Goal: Task Accomplishment & Management: Use online tool/utility

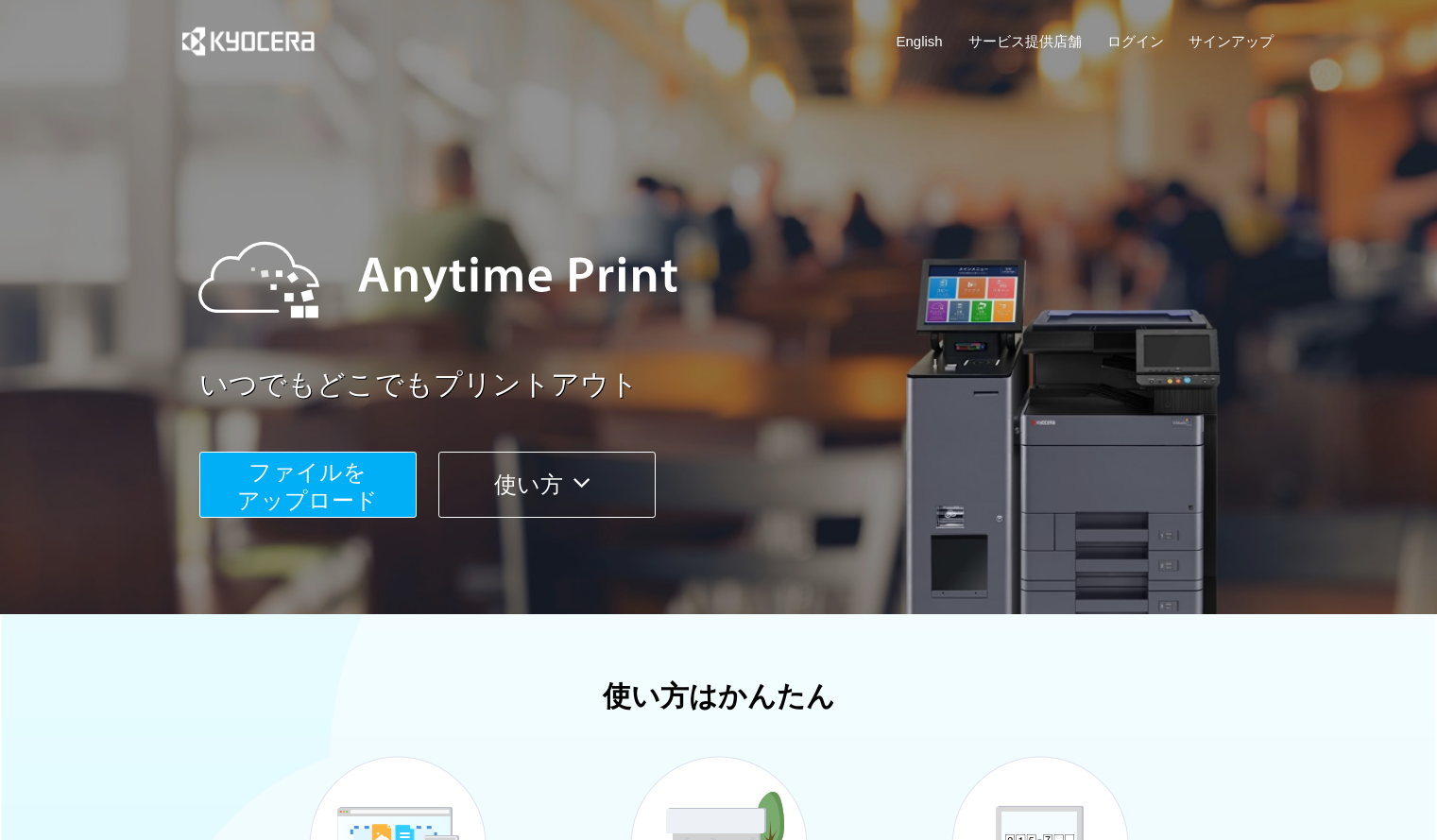
click at [349, 474] on span "ファイルを ​​アップロード" at bounding box center [307, 485] width 140 height 54
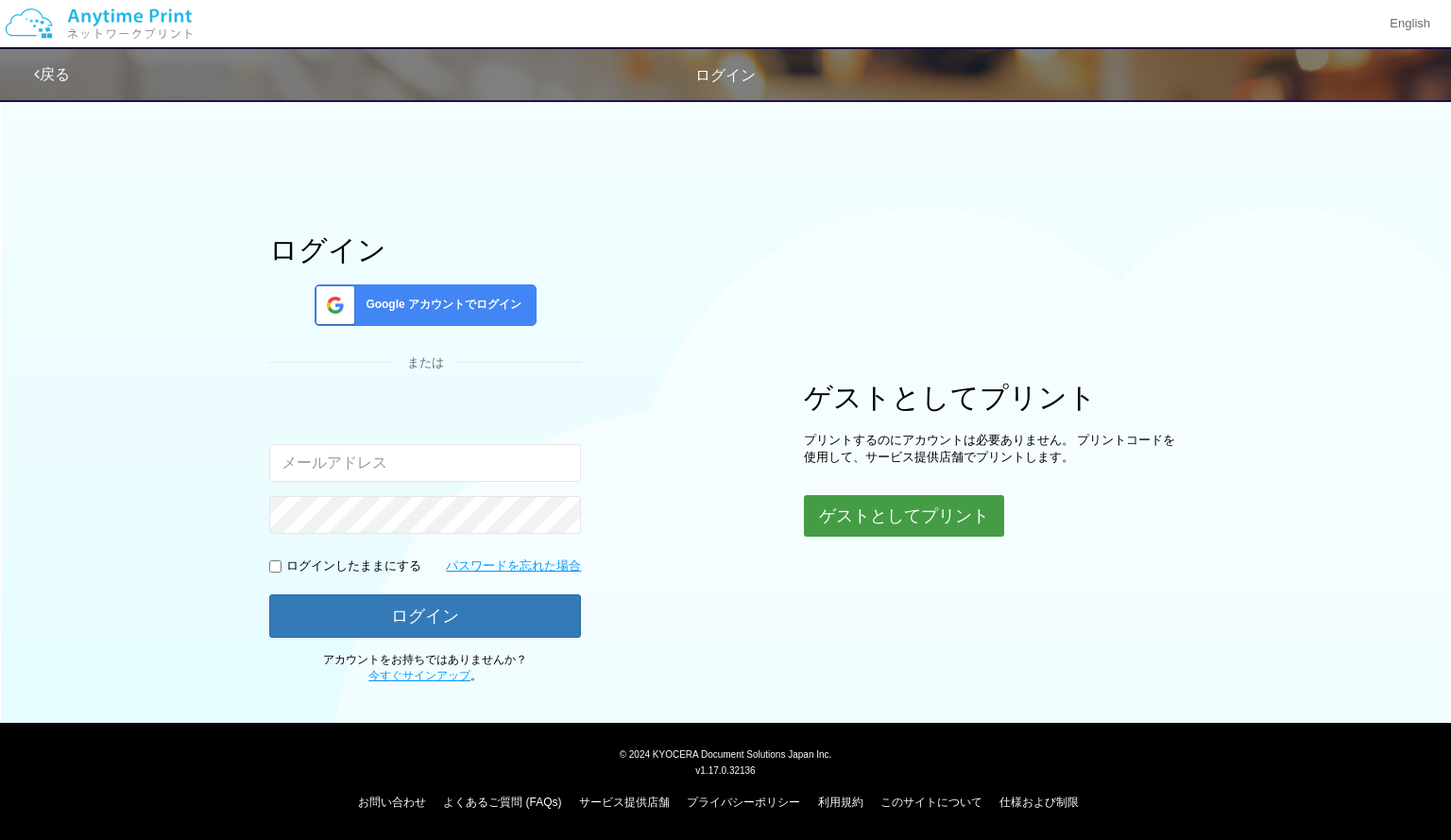
click at [948, 508] on button "ゲストとしてプリント" at bounding box center [903, 515] width 200 height 42
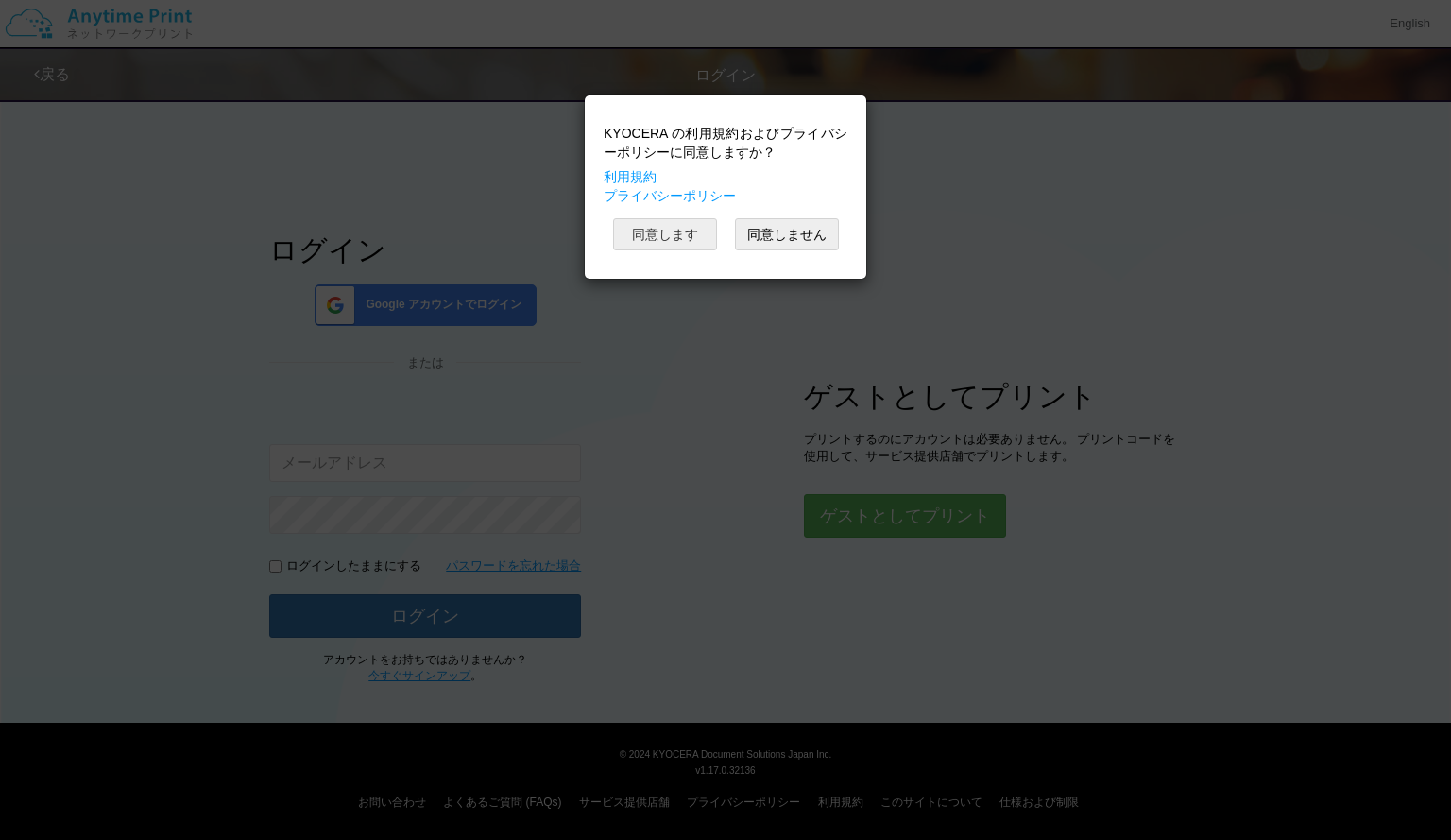
click at [688, 231] on button "同意します" at bounding box center [665, 234] width 104 height 32
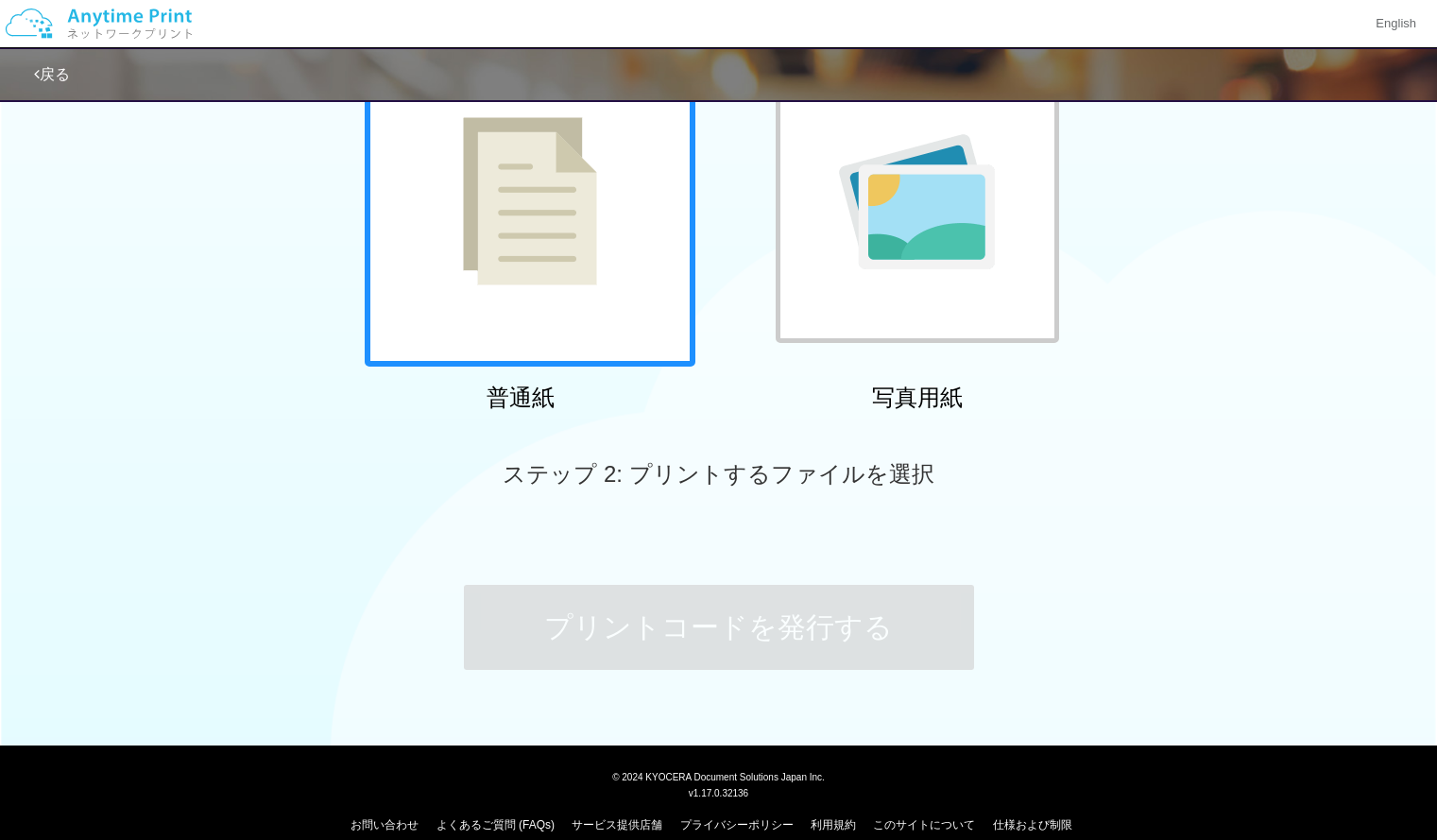
scroll to position [211, 0]
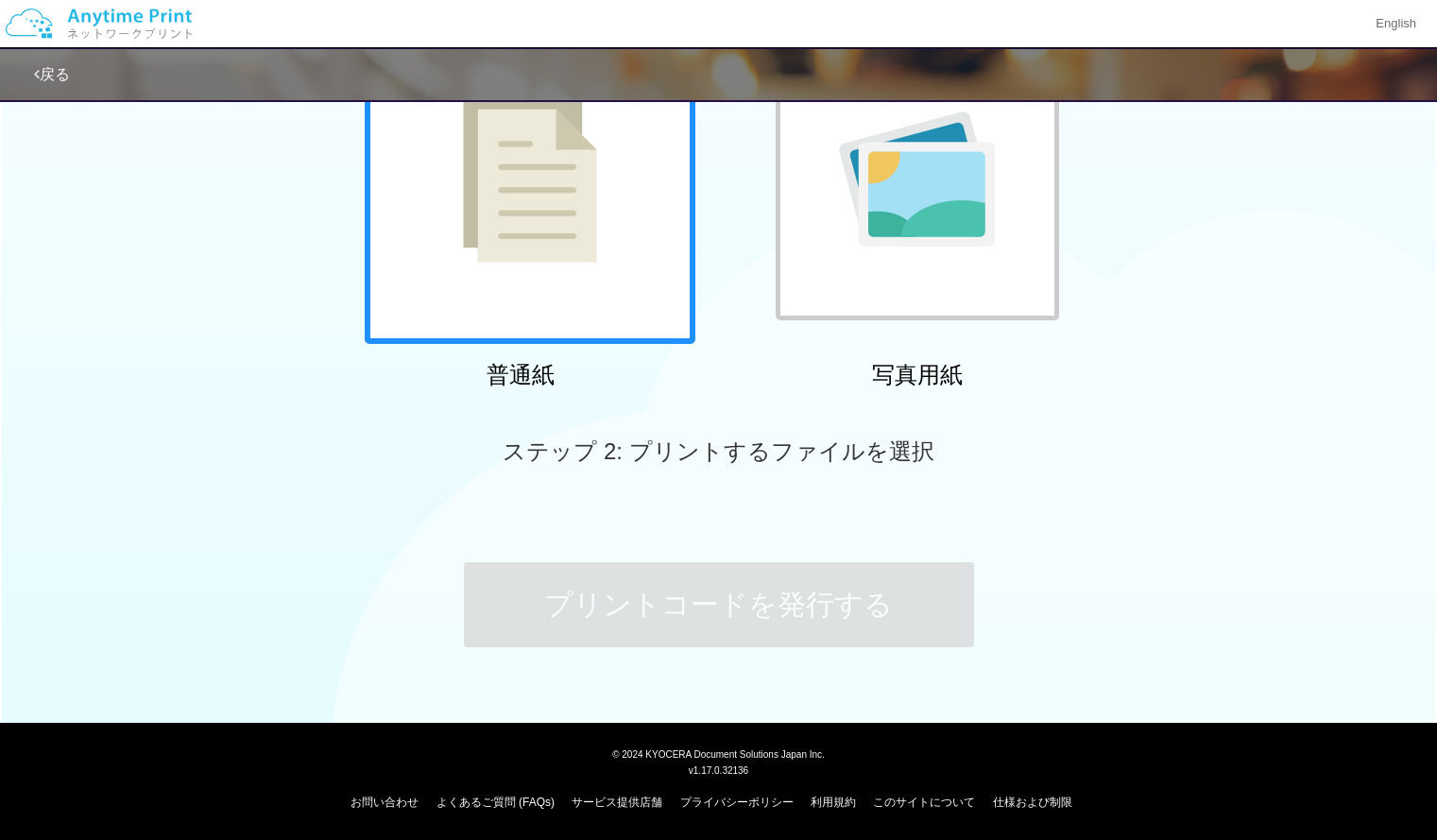
click at [580, 302] on div at bounding box center [529, 178] width 330 height 330
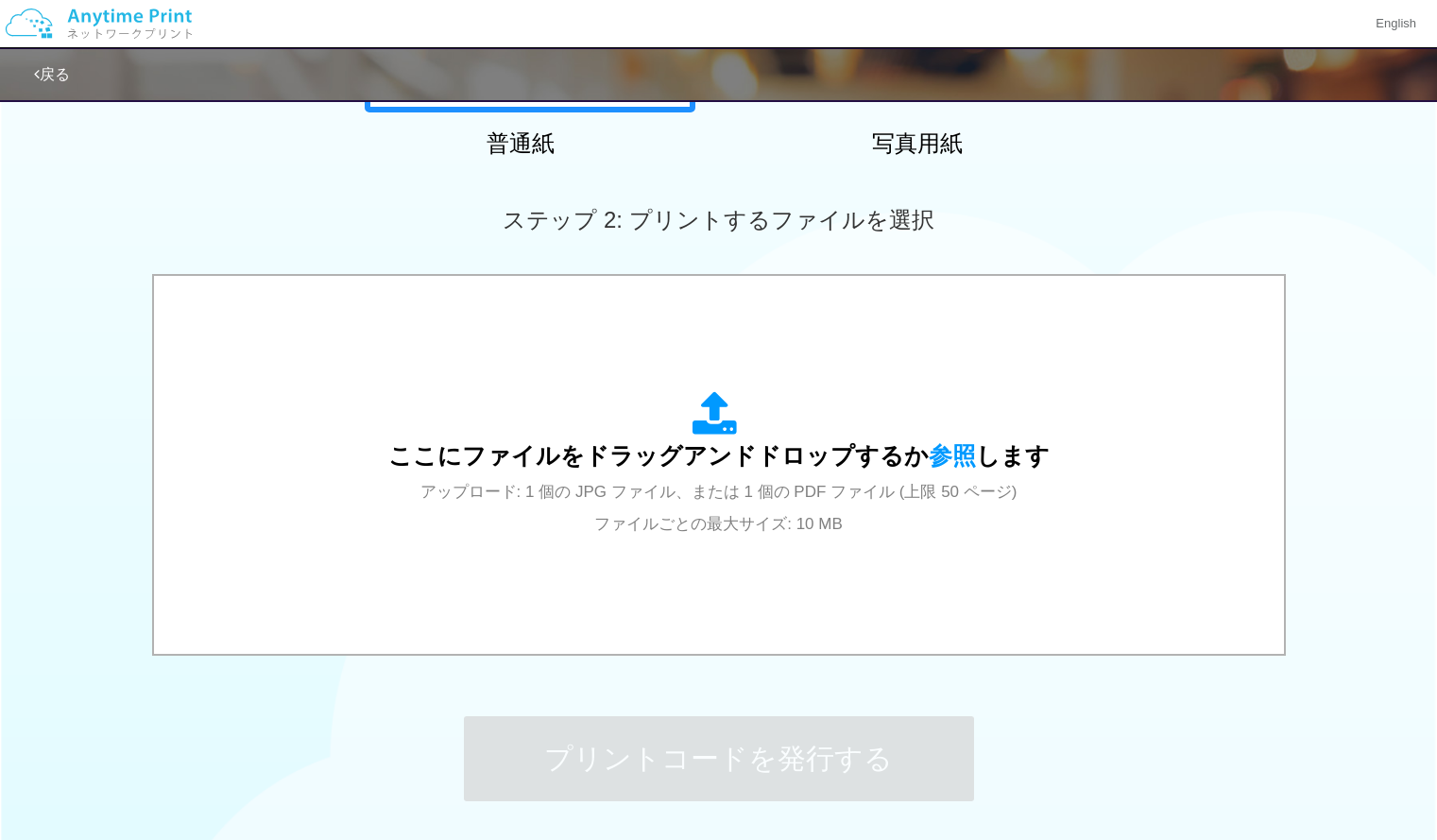
scroll to position [444, 0]
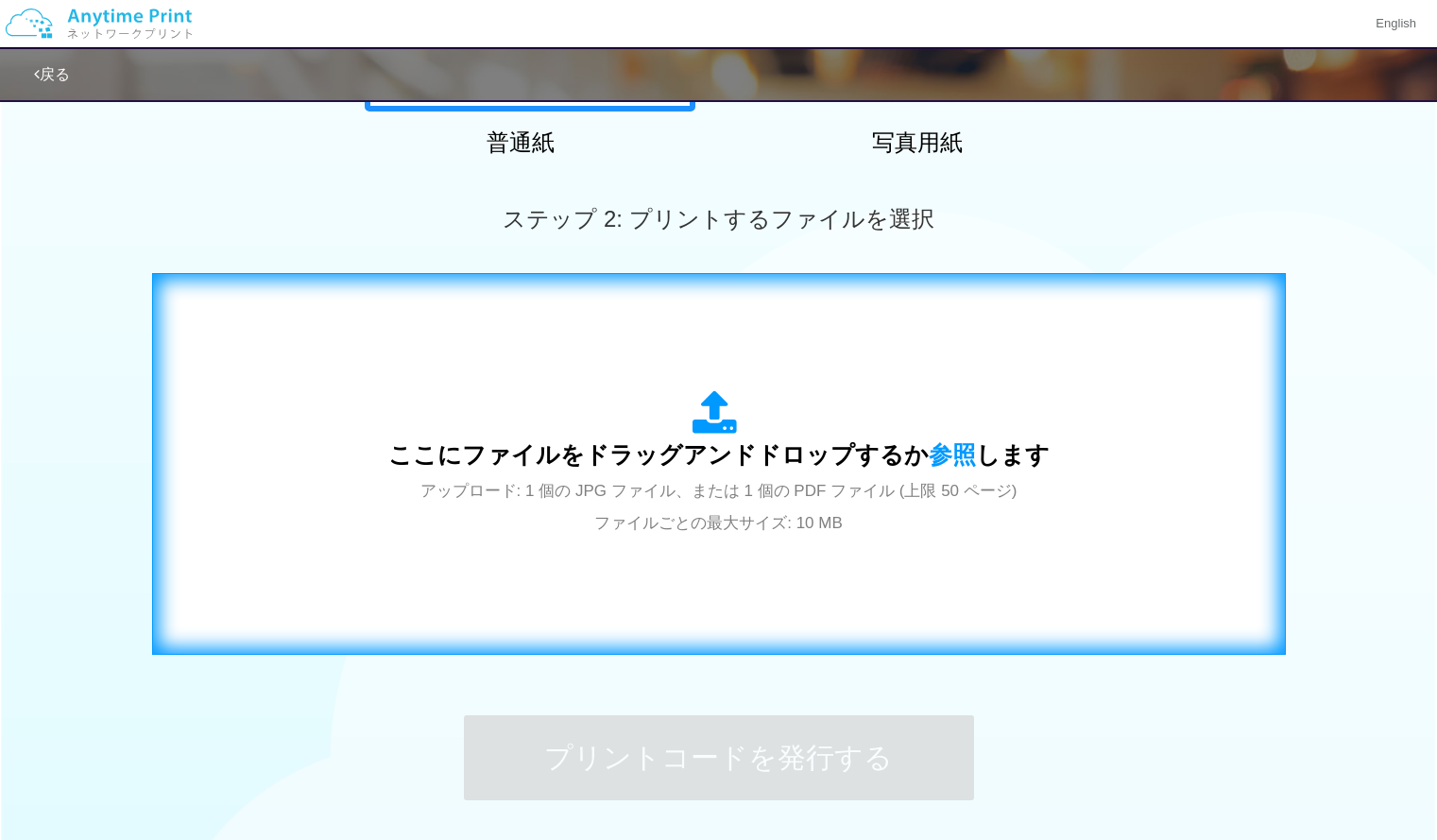
click at [661, 481] on span "アップロード: 1 個の JPG ファイル、または 1 個の PDF ファイル (上限 50 ページ) ファイルごとの最大サイズ: 10 MB" at bounding box center [718, 506] width 598 height 50
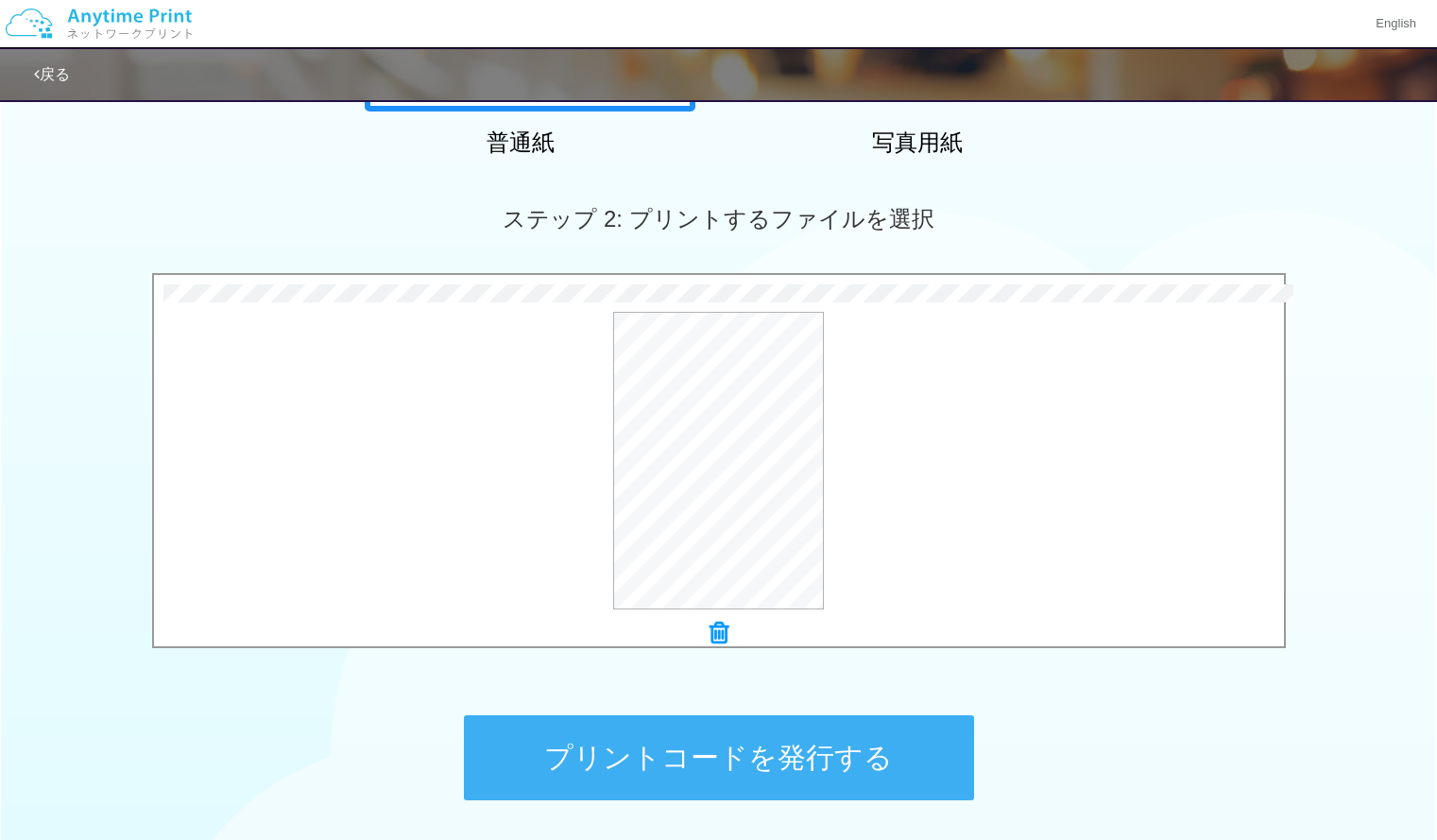
click at [846, 723] on button "プリントコードを発行する" at bounding box center [718, 757] width 510 height 85
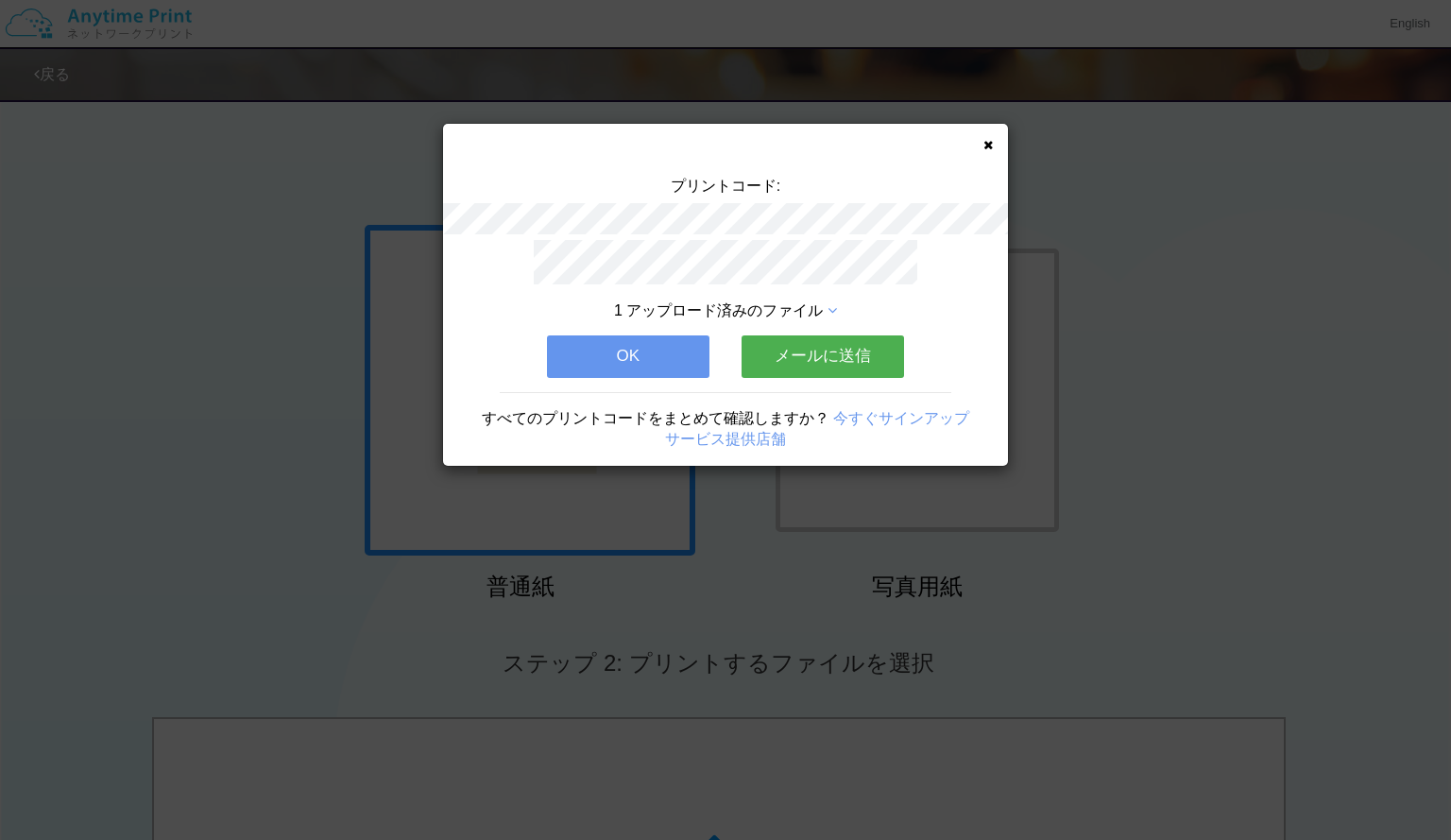
click at [665, 357] on button "OK" at bounding box center [628, 356] width 163 height 42
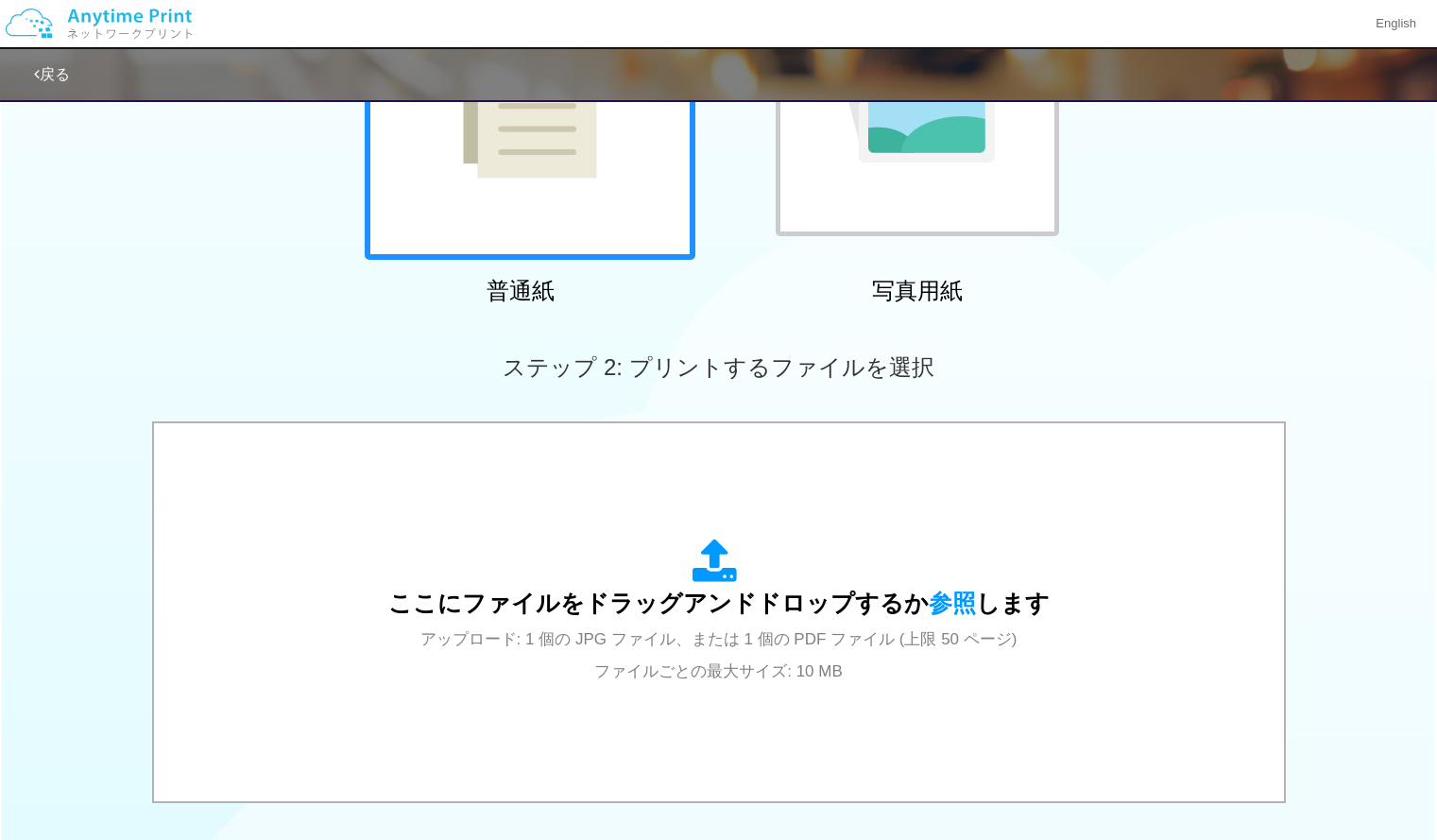
scroll to position [360, 0]
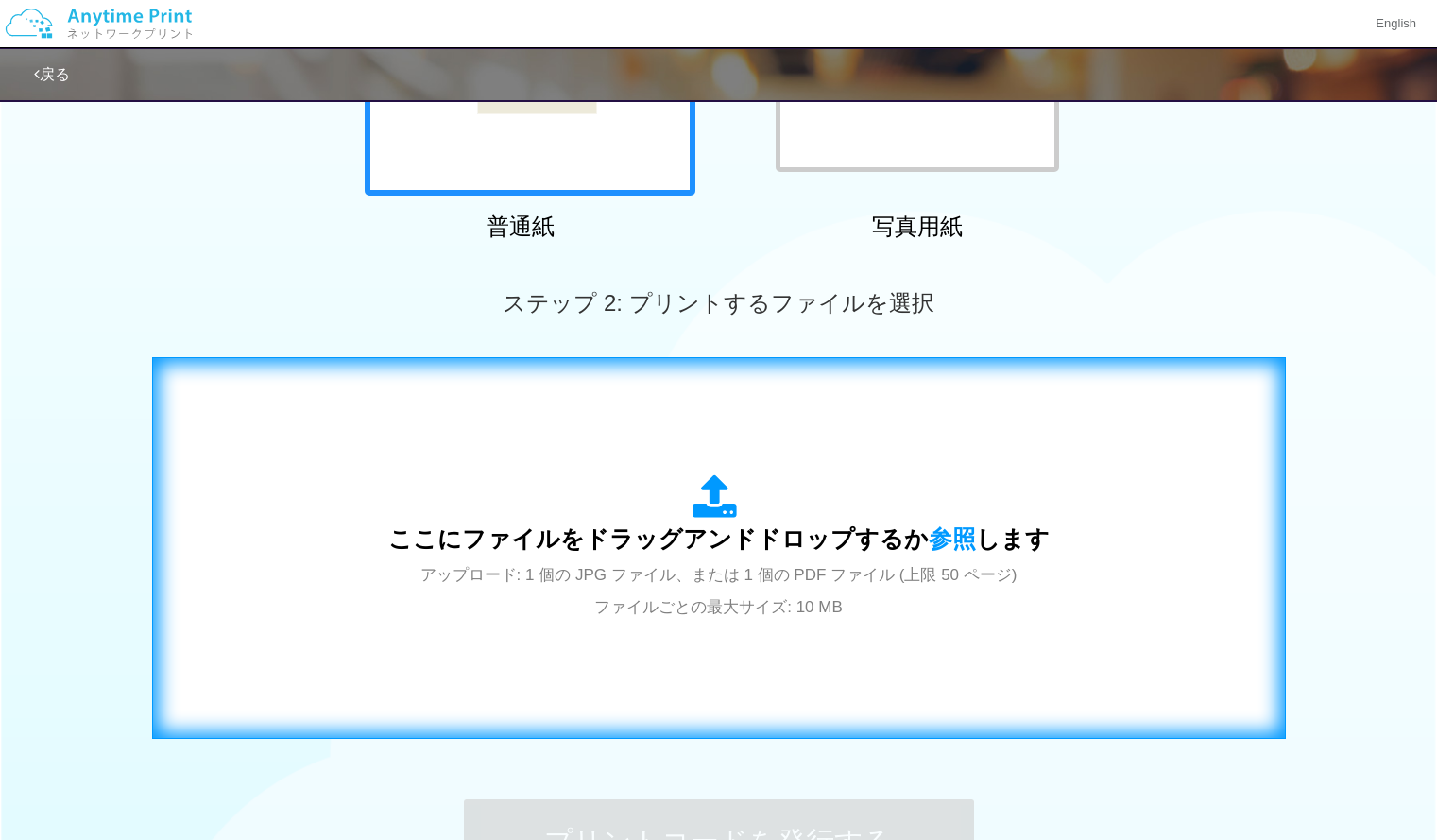
click at [743, 623] on div "ここにファイルをドラッグアンドドロップするか 参照 します アップロード: 1 個の JPG ファイル、または 1 個の PDF ファイル (上限 50 ペー…" at bounding box center [718, 548] width 1094 height 342
click at [715, 500] on icon at bounding box center [718, 498] width 53 height 47
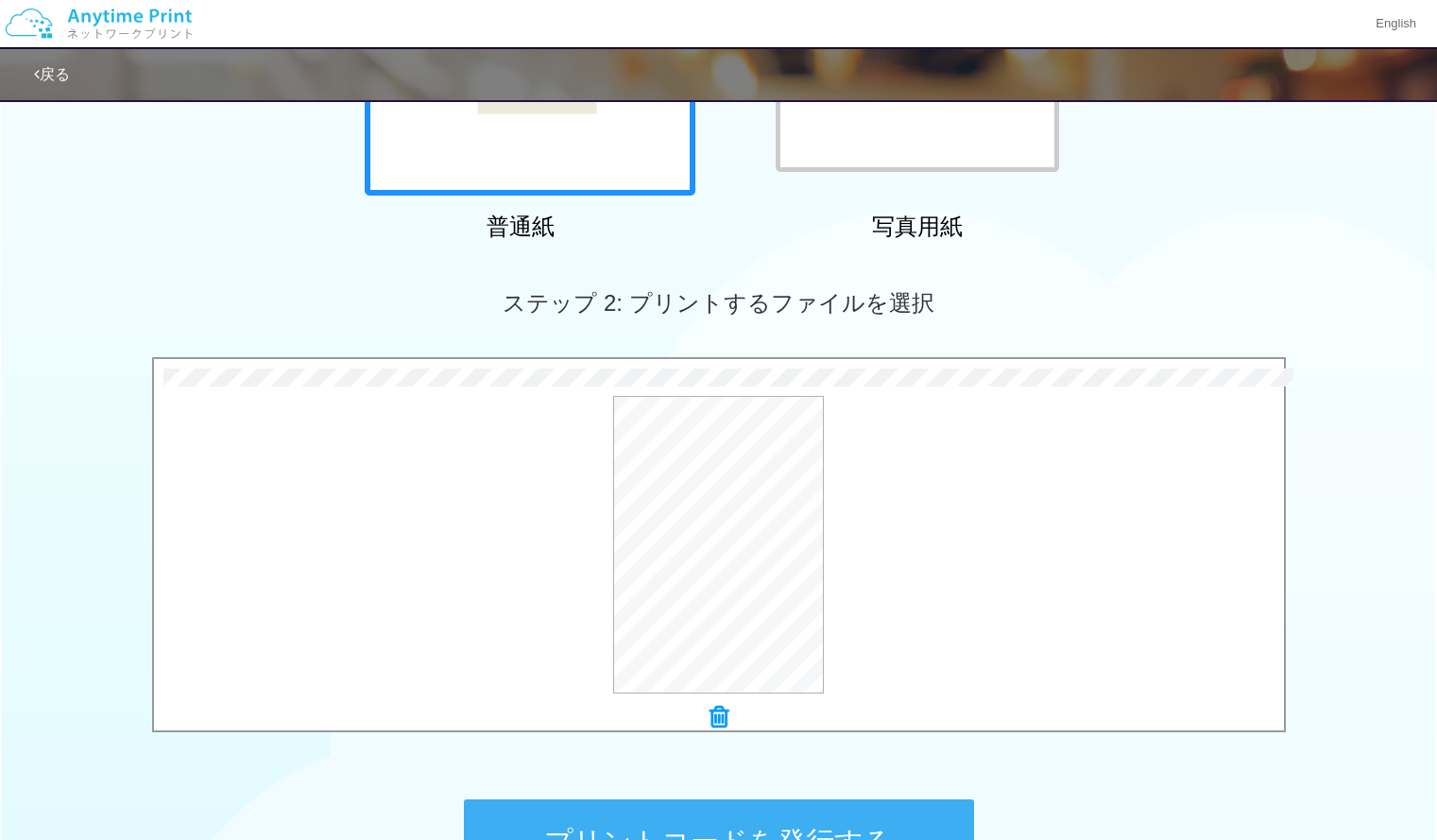
click at [729, 722] on div at bounding box center [718, 717] width 1130 height 26
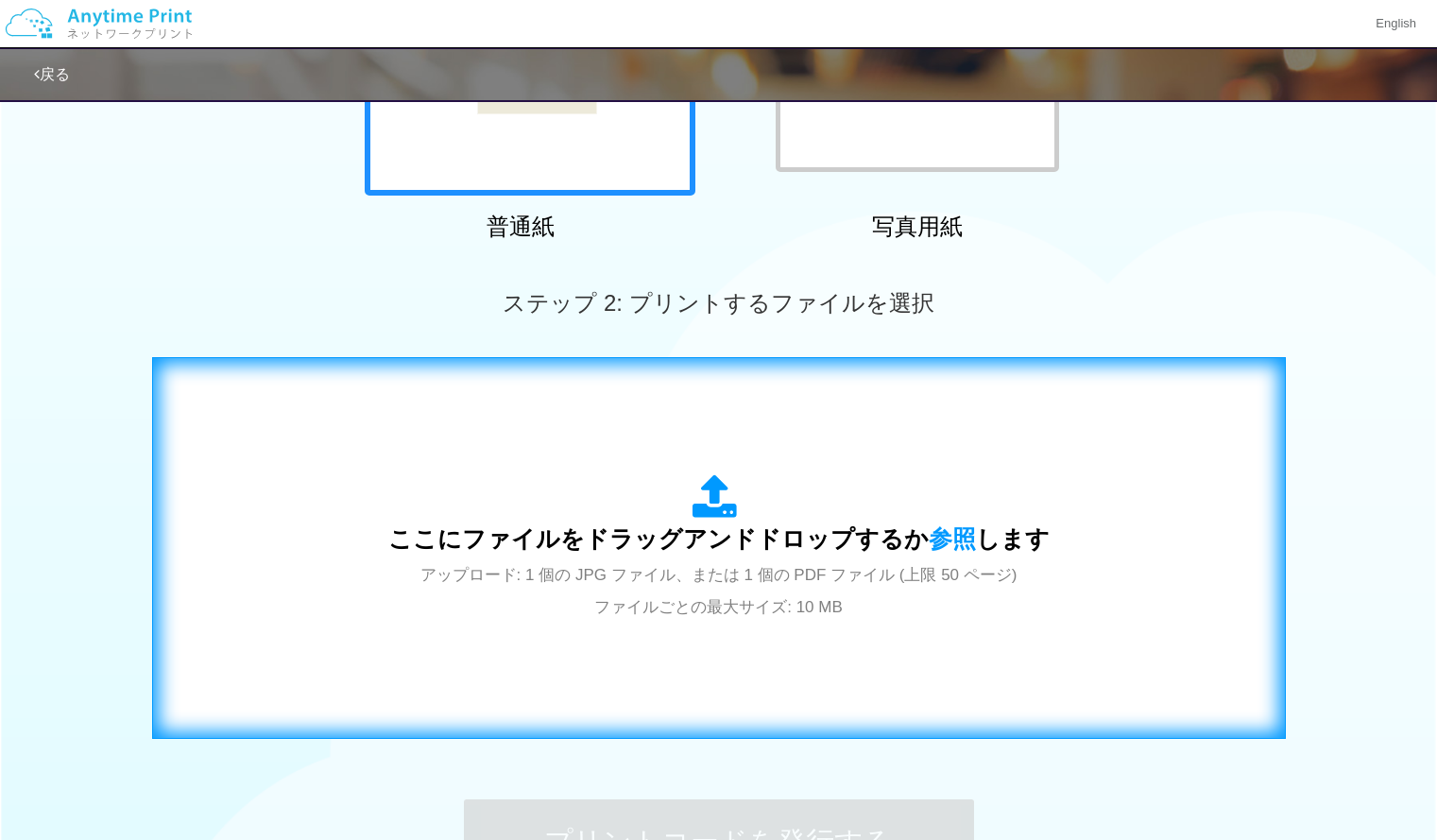
click at [662, 631] on div "ここにファイルをドラッグアンドドロップするか 参照 します アップロード: 1 個の JPG ファイル、または 1 個の PDF ファイル (上限 50 ペー…" at bounding box center [718, 548] width 1094 height 342
click at [441, 706] on div "ここにファイルをドラッグアンドドロップするか 参照 します アップロード: 1 個の JPG ファイル、または 1 個の PDF ファイル (上限 50 ペー…" at bounding box center [718, 548] width 1094 height 342
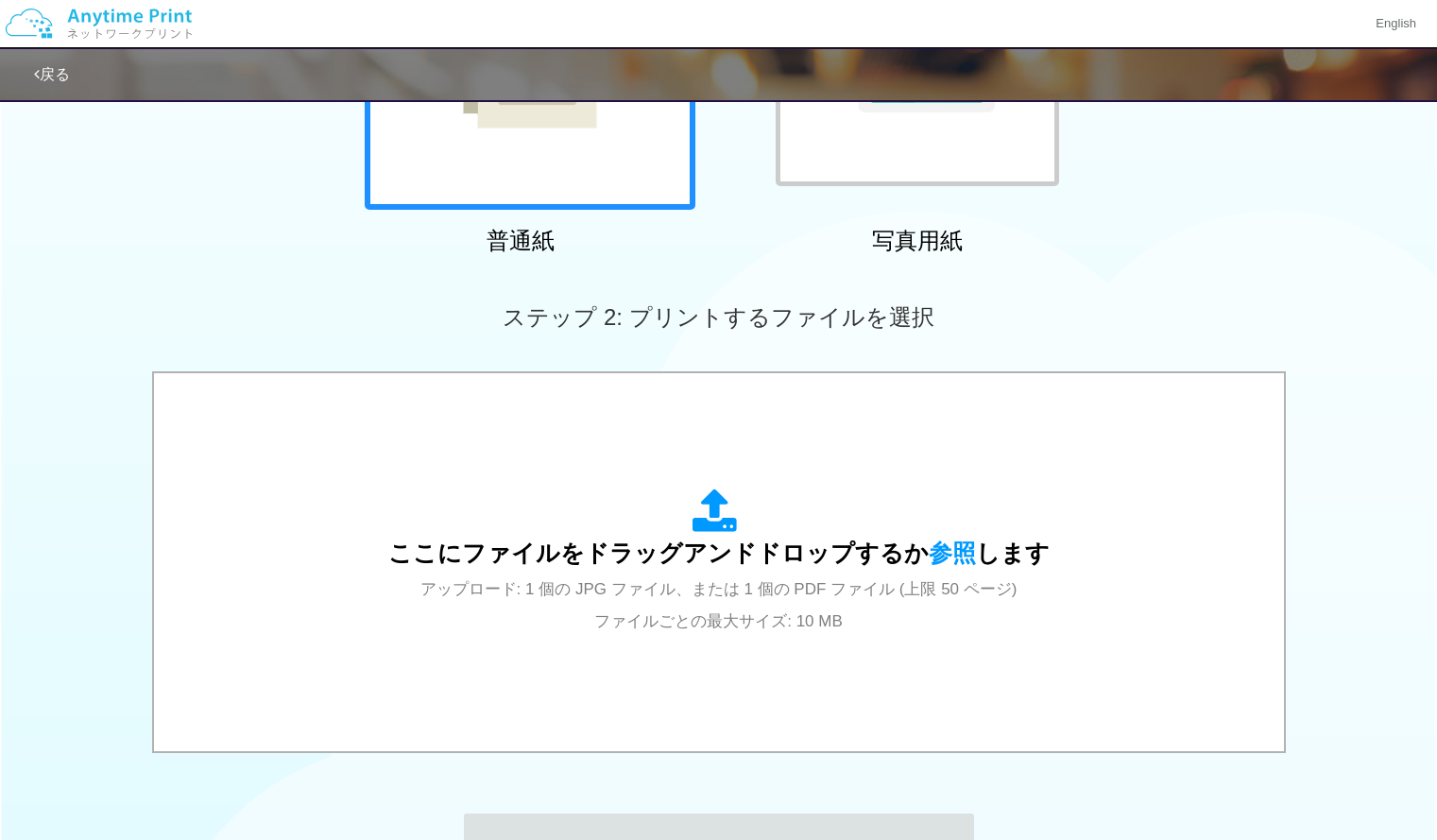
scroll to position [347, 0]
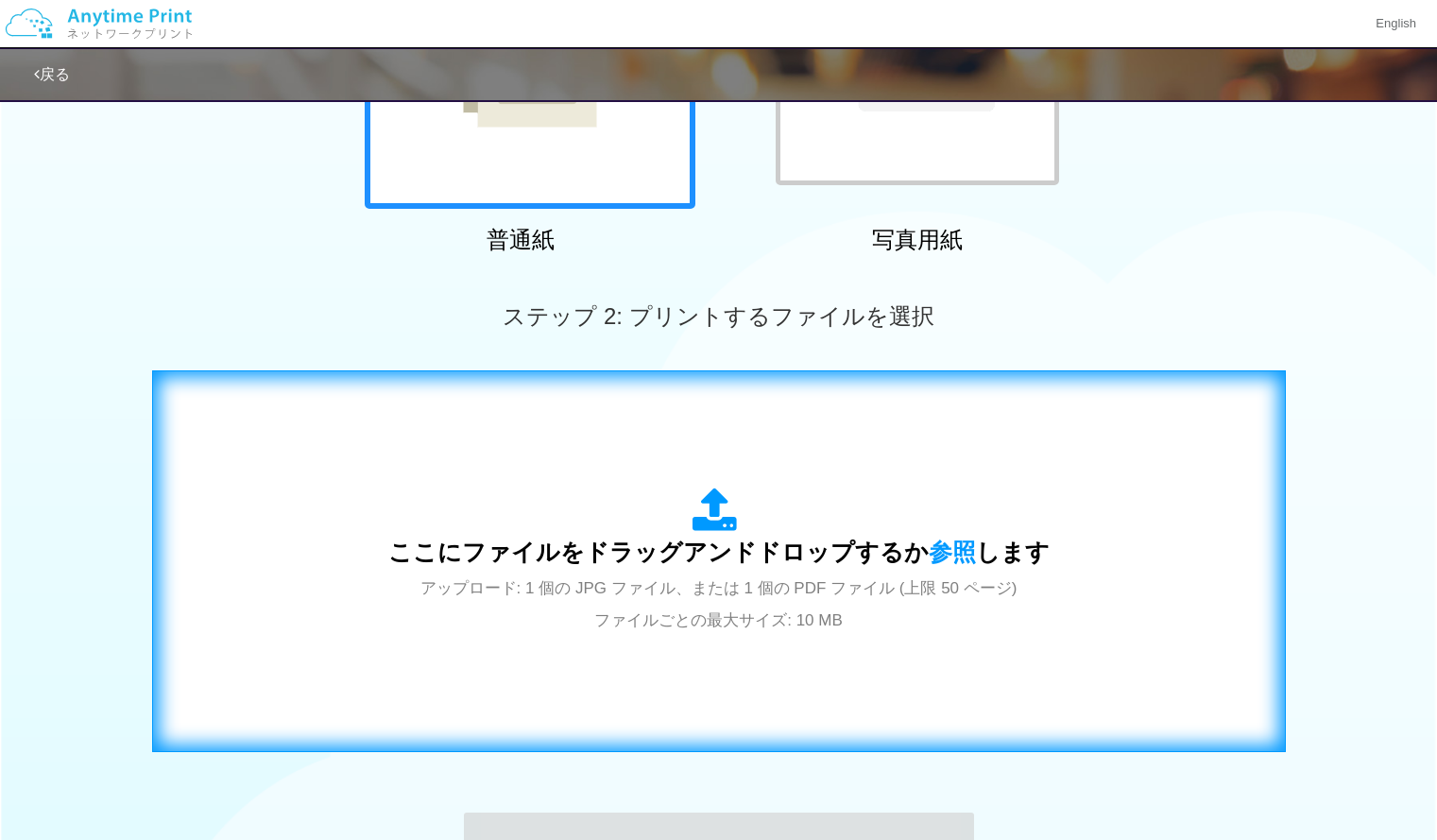
click at [600, 570] on div "ここにファイルをドラッグアンドドロップするか 参照 します アップロード: 1 個の JPG ファイル、または 1 個の PDF ファイル (上限 50 ペー…" at bounding box center [718, 560] width 661 height 147
click at [668, 469] on div "ここにファイルをドラッグアンドドロップするか 参照 します アップロード: 1 個の JPG ファイル、または 1 個の PDF ファイル (上限 50 ペー…" at bounding box center [718, 560] width 1094 height 342
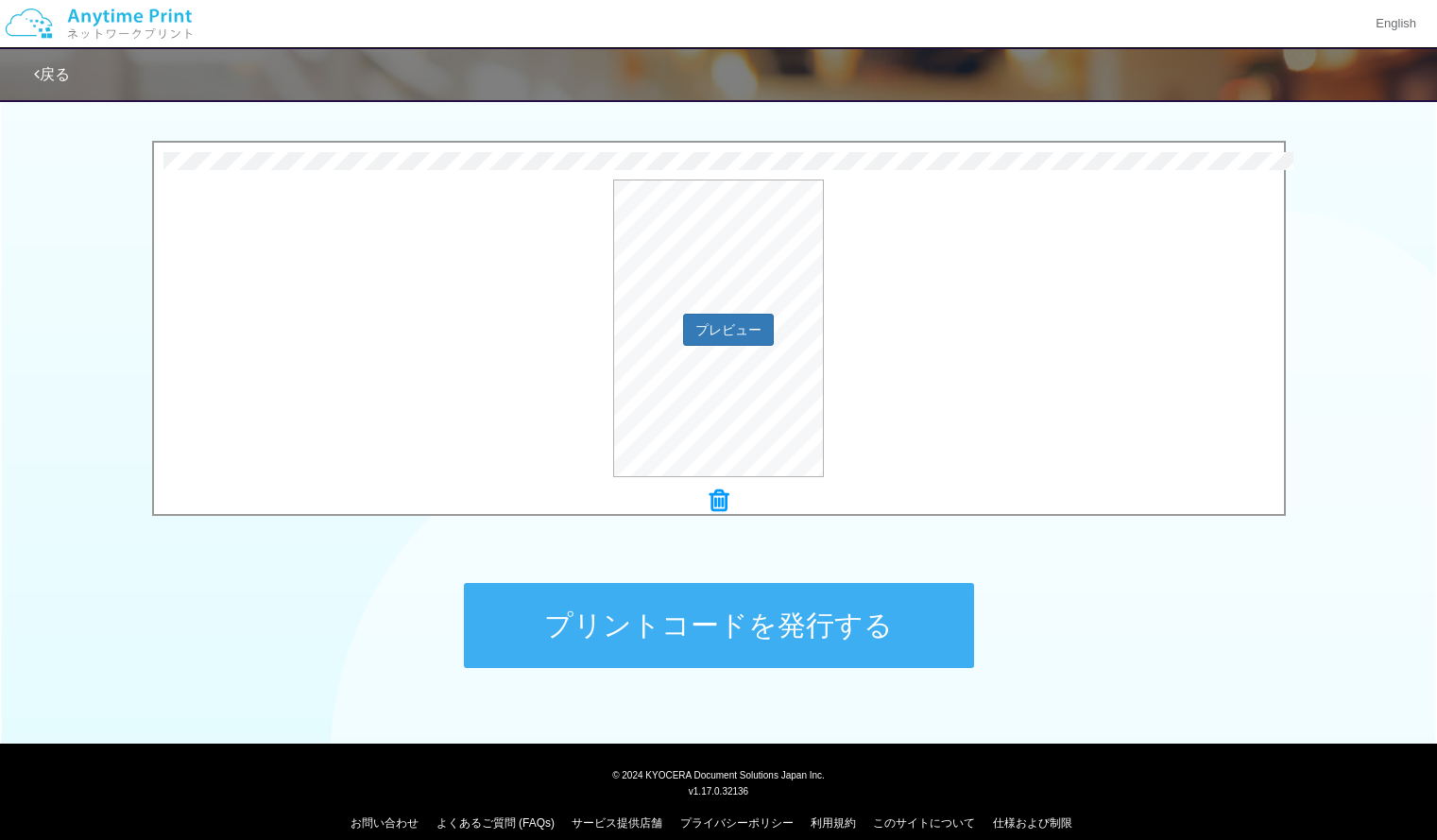
scroll to position [597, 0]
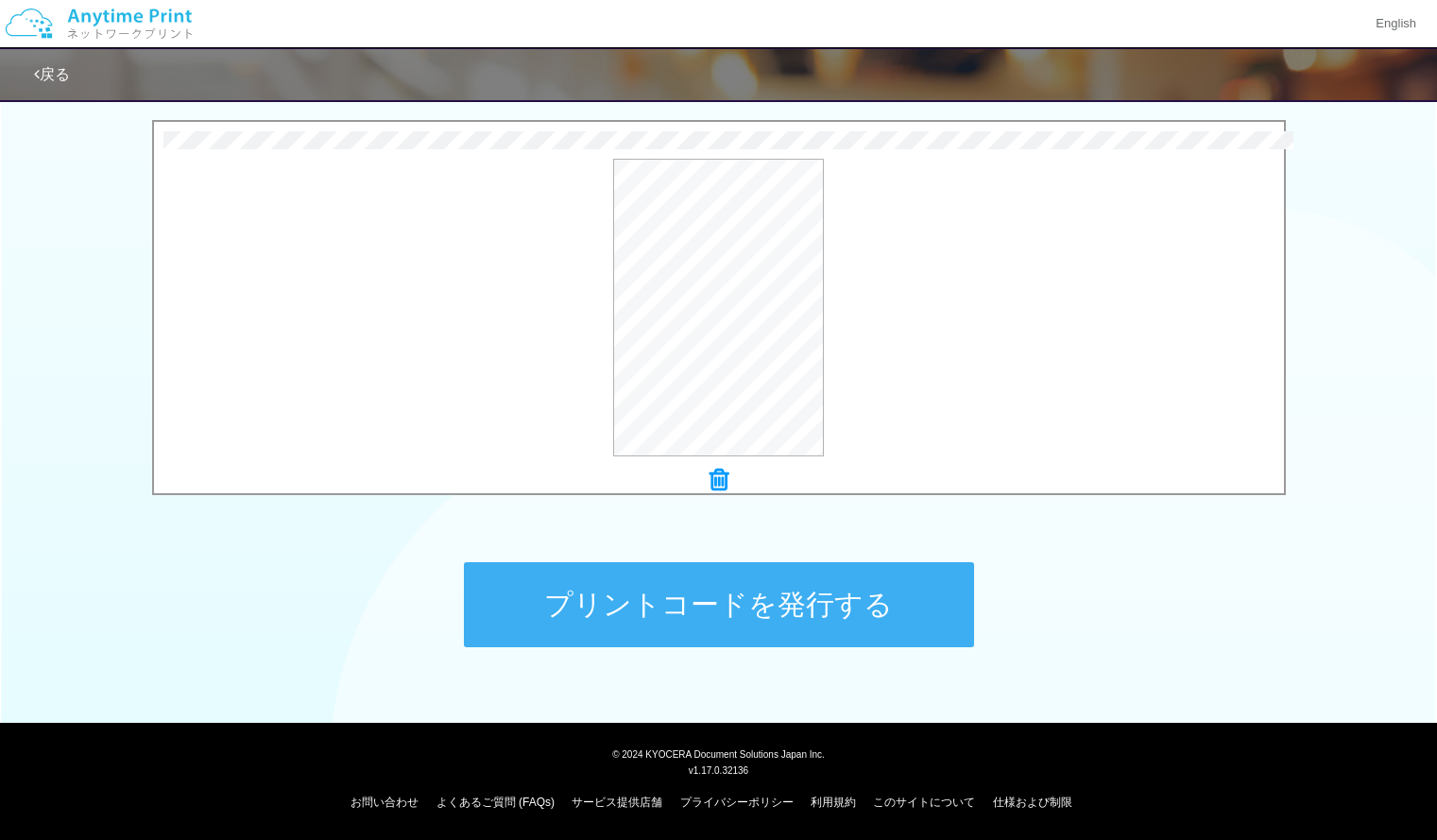
click at [718, 607] on button "プリントコードを発行する" at bounding box center [718, 604] width 510 height 85
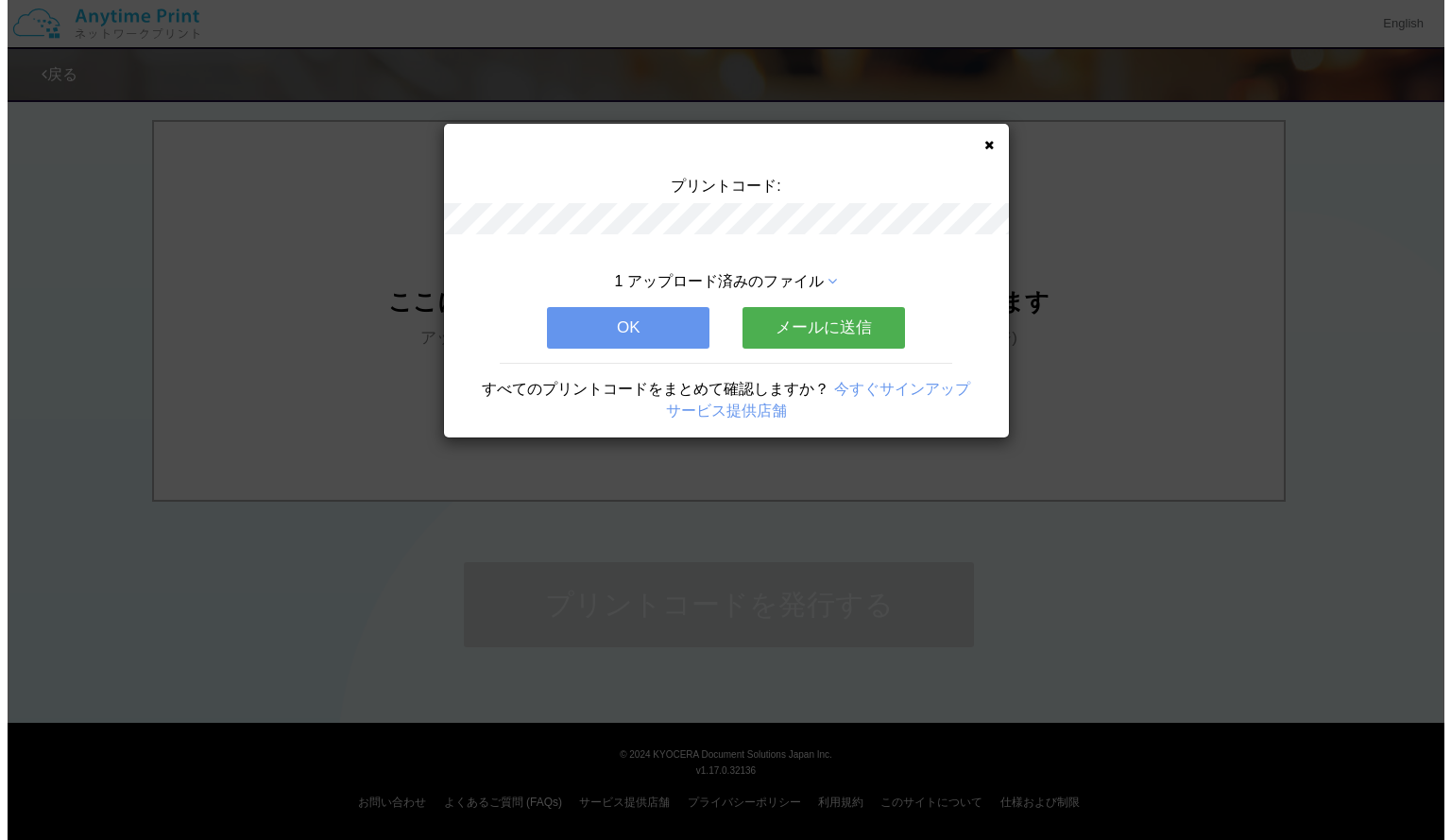
scroll to position [0, 0]
